Goal: Task Accomplishment & Management: Use online tool/utility

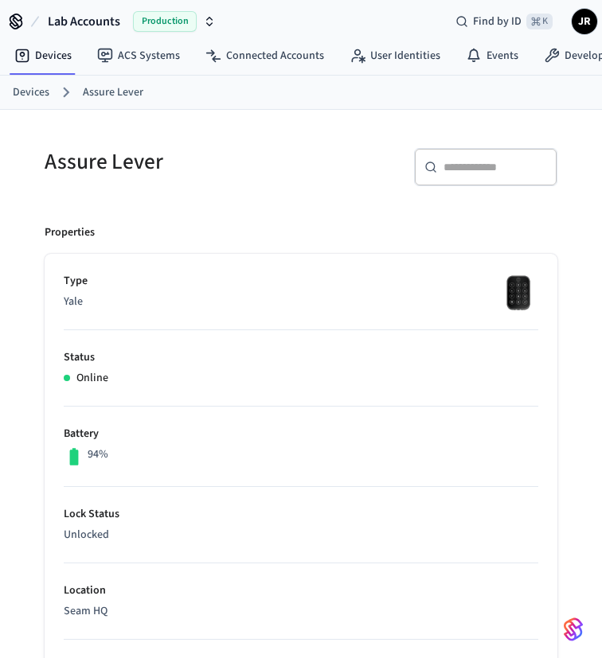
click at [93, 171] on h5 "Assure Lever" at bounding box center [168, 162] width 247 height 29
click at [92, 173] on h5 "Assure Lever" at bounding box center [168, 162] width 247 height 29
click at [201, 164] on h5 "Assure Lever" at bounding box center [168, 162] width 247 height 29
